Goal: Information Seeking & Learning: Understand process/instructions

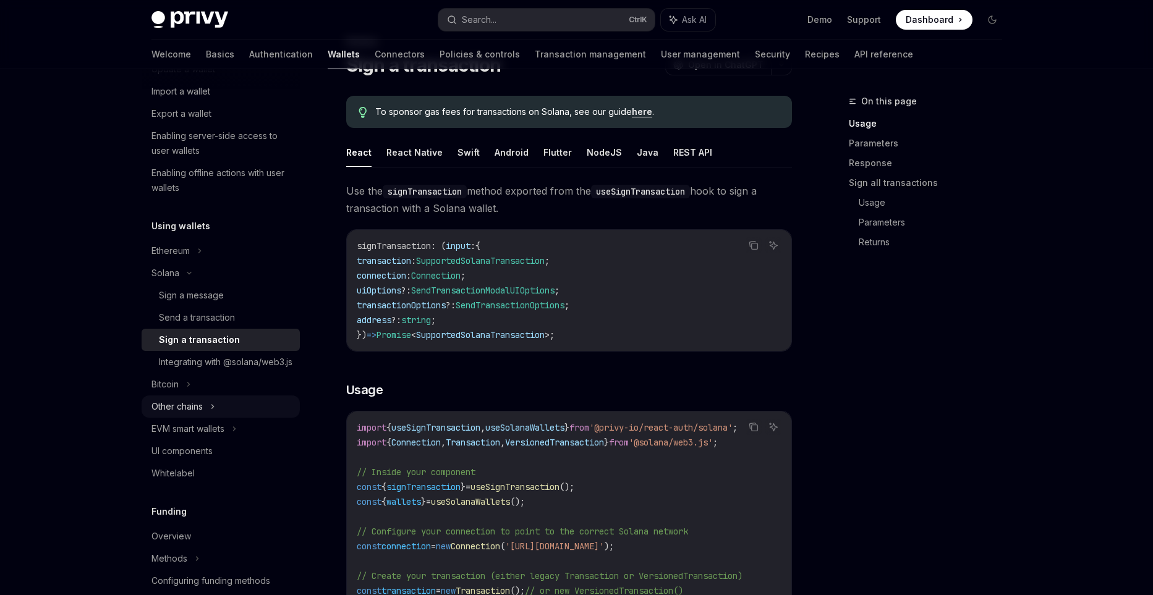
scroll to position [170, 0]
click at [200, 411] on div "Other chains" at bounding box center [176, 403] width 51 height 15
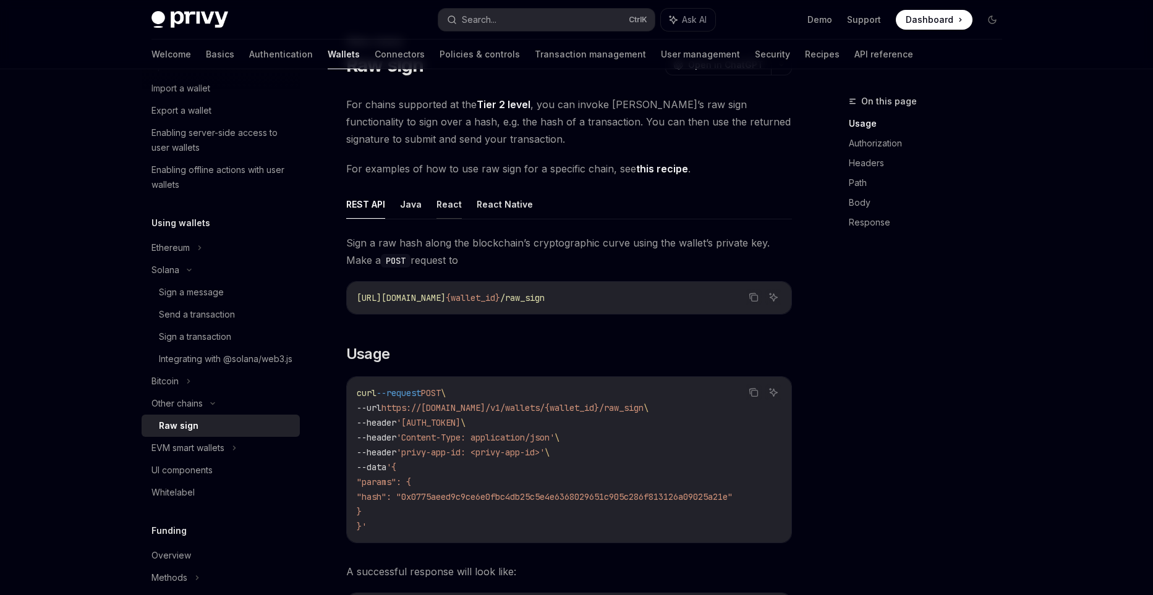
click at [449, 213] on button "React" at bounding box center [448, 204] width 25 height 29
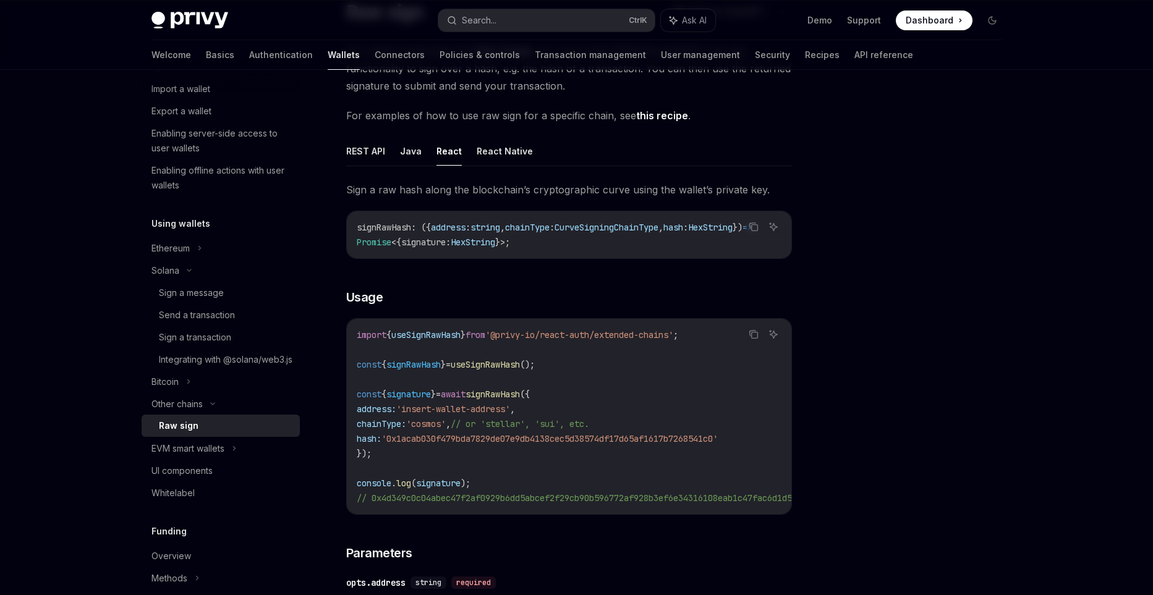
scroll to position [112, 0]
click at [362, 154] on button "REST API" at bounding box center [365, 152] width 39 height 29
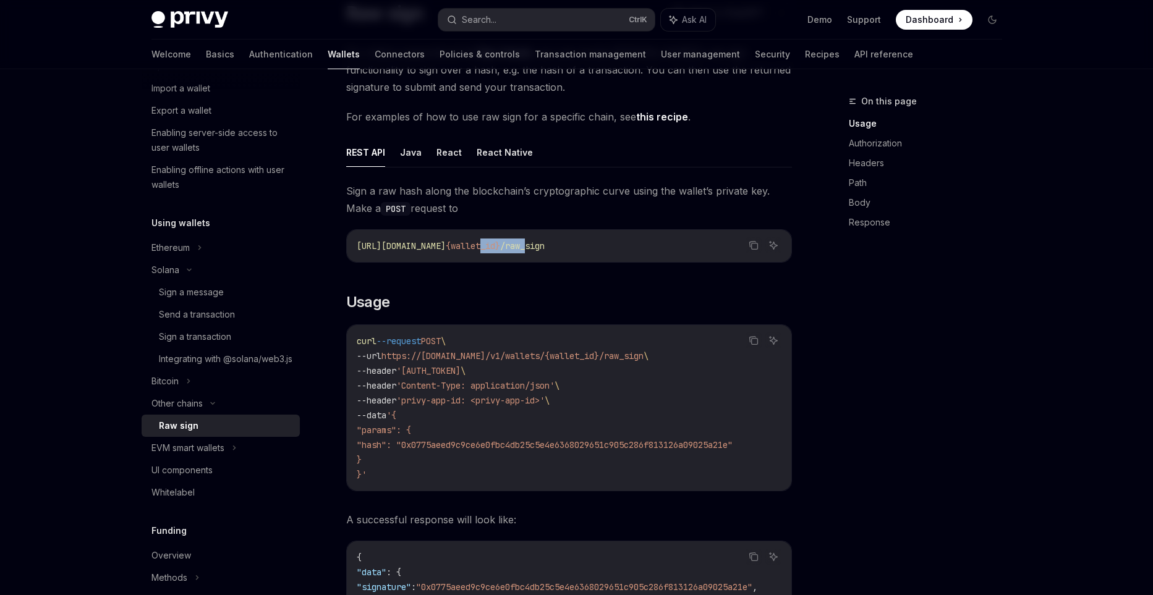
drag, startPoint x: 560, startPoint y: 240, endPoint x: 609, endPoint y: 244, distance: 49.5
click at [545, 244] on span "[URL][DOMAIN_NAME] {wallet_id} /raw_sign" at bounding box center [451, 245] width 188 height 11
click at [443, 153] on button "React" at bounding box center [448, 152] width 25 height 29
type textarea "*"
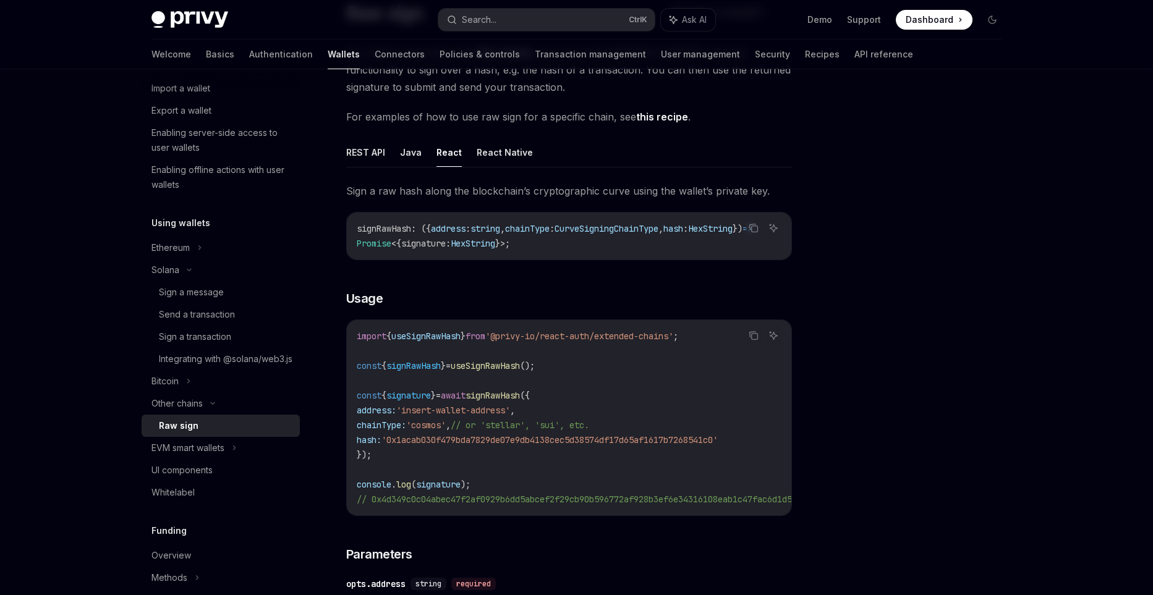
click at [379, 229] on span "signRawHash" at bounding box center [384, 228] width 54 height 11
